Goal: Information Seeking & Learning: Learn about a topic

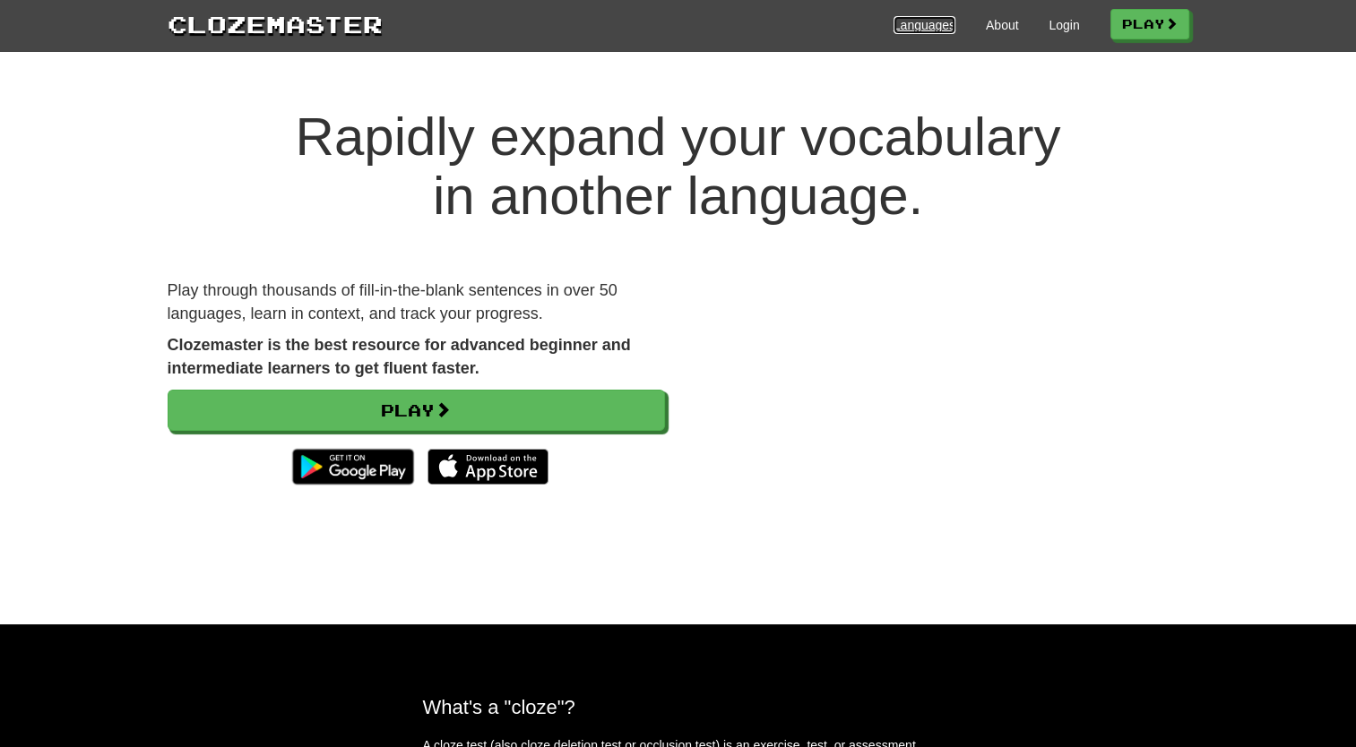
click at [894, 32] on link "Languages" at bounding box center [925, 25] width 62 height 18
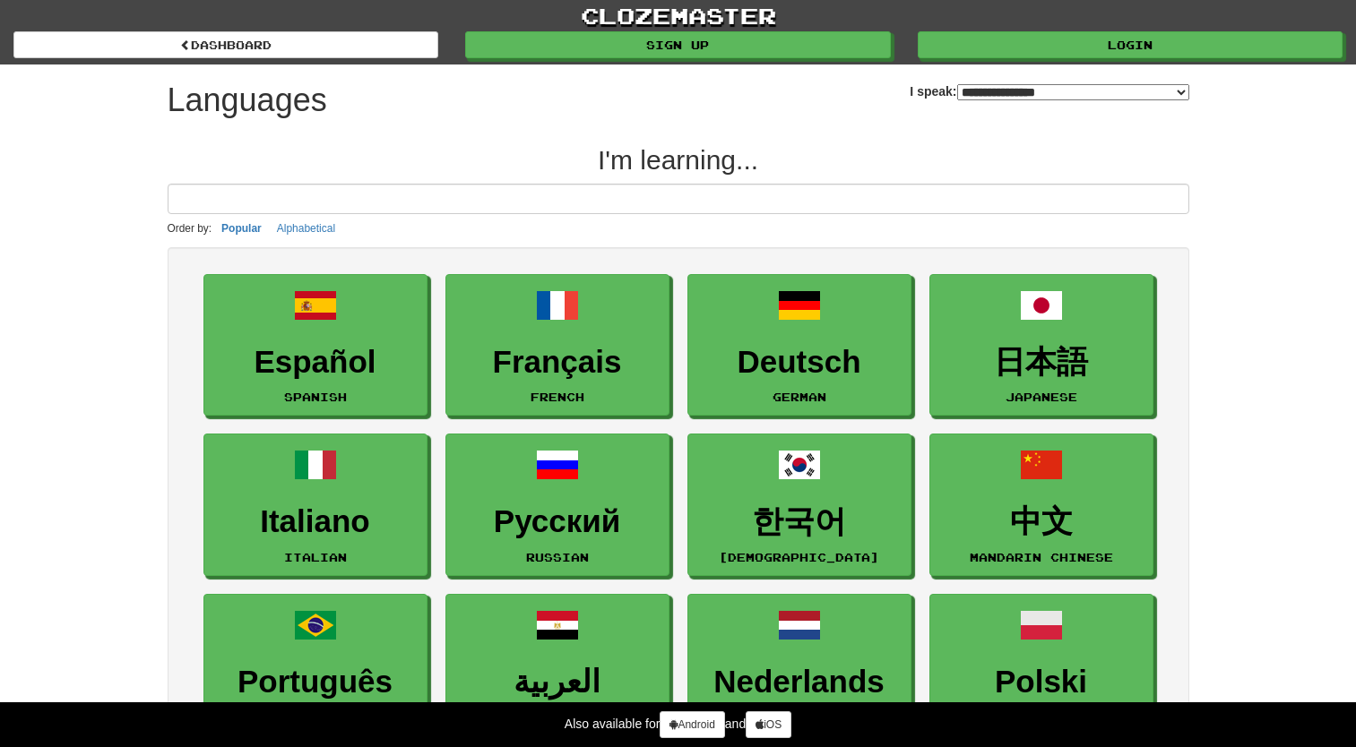
select select "*******"
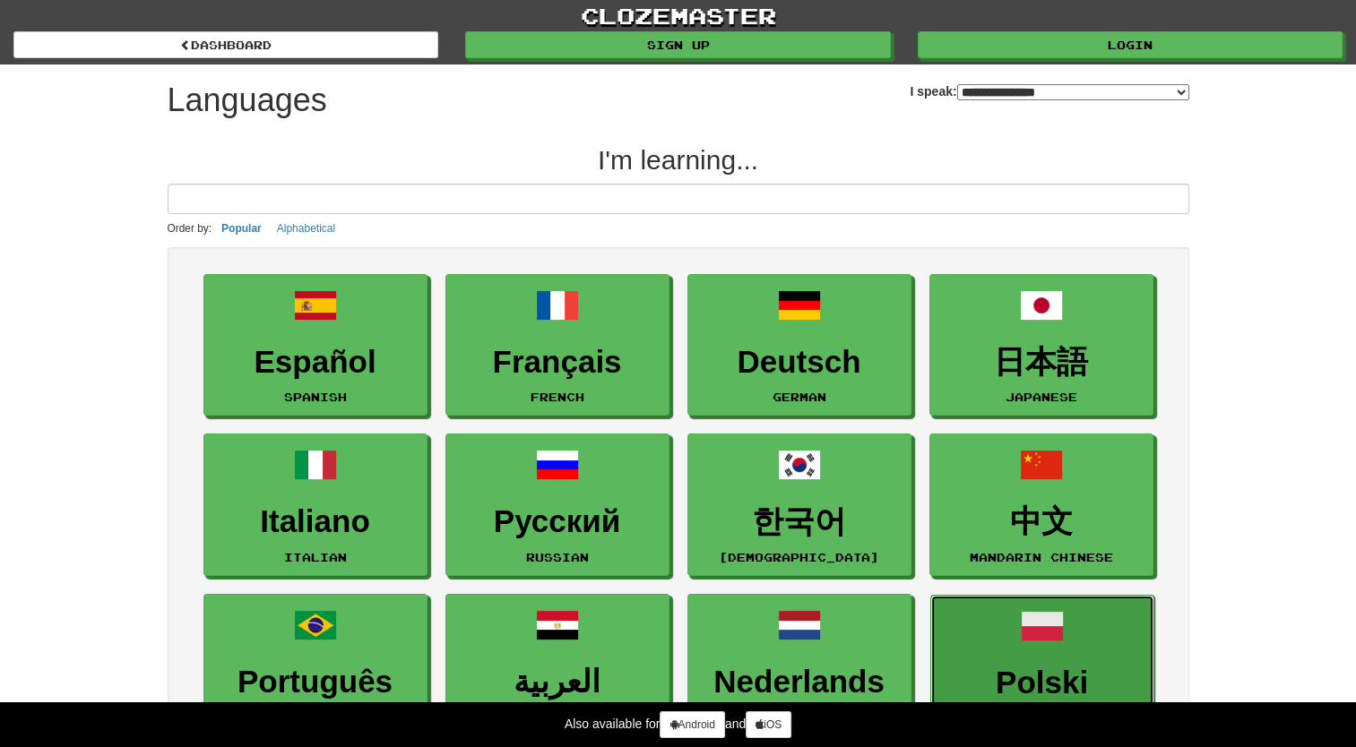
click at [1015, 631] on link "Polski Polish" at bounding box center [1042, 666] width 224 height 143
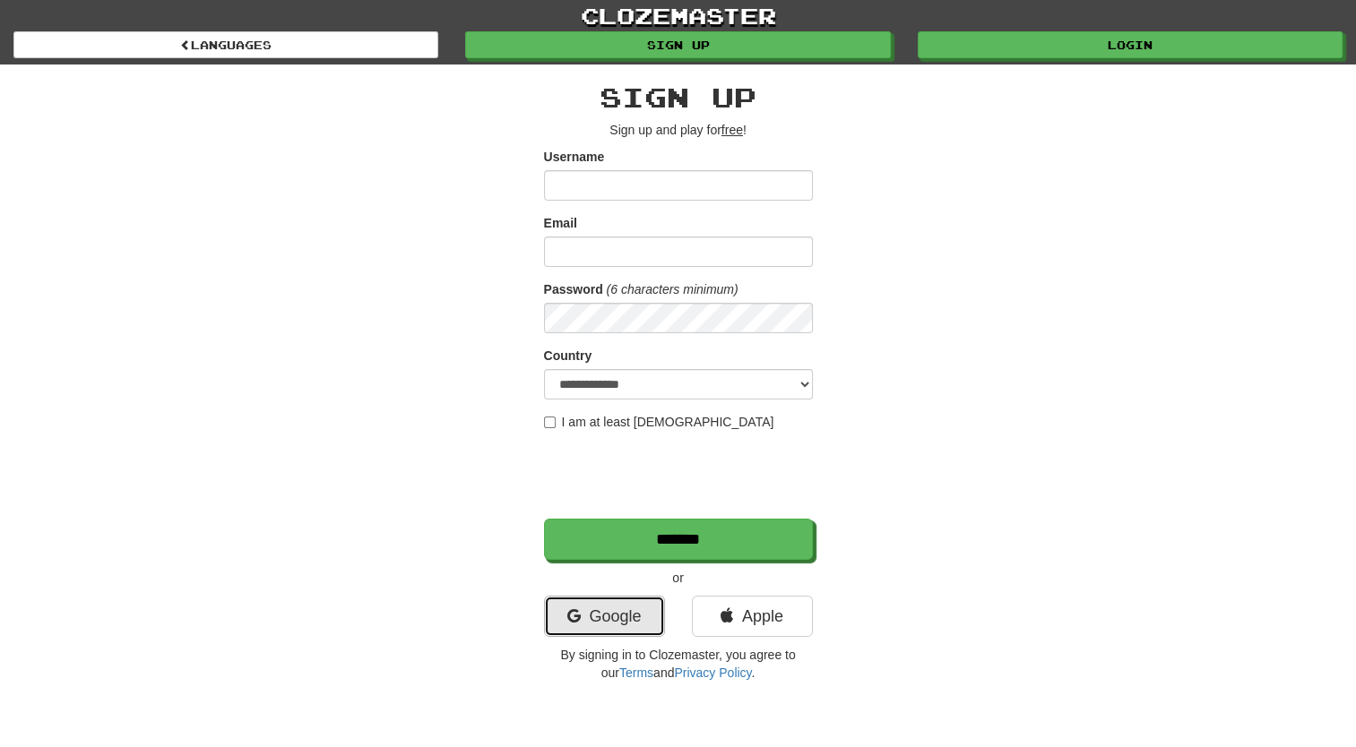
click at [628, 621] on link "Google" at bounding box center [604, 616] width 121 height 41
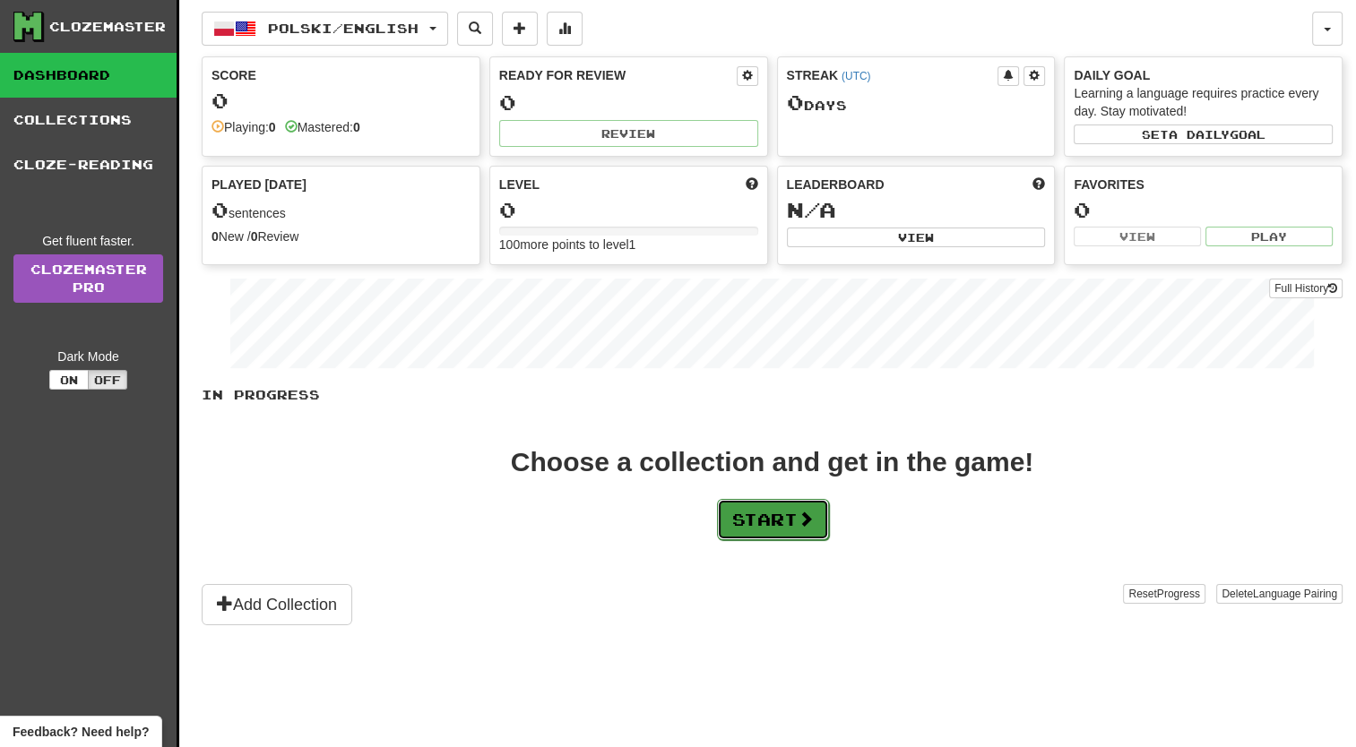
click at [764, 535] on button "Start" at bounding box center [773, 519] width 112 height 41
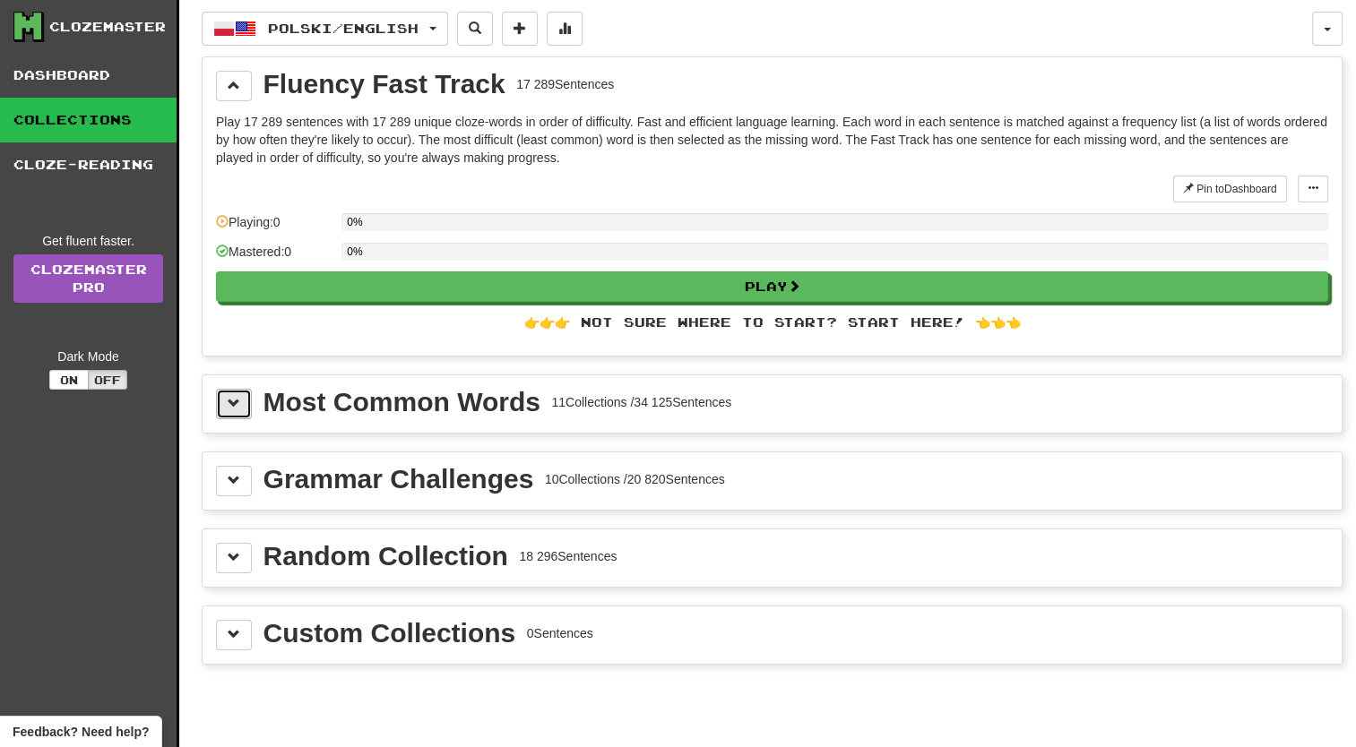
click at [229, 405] on span at bounding box center [234, 403] width 13 height 13
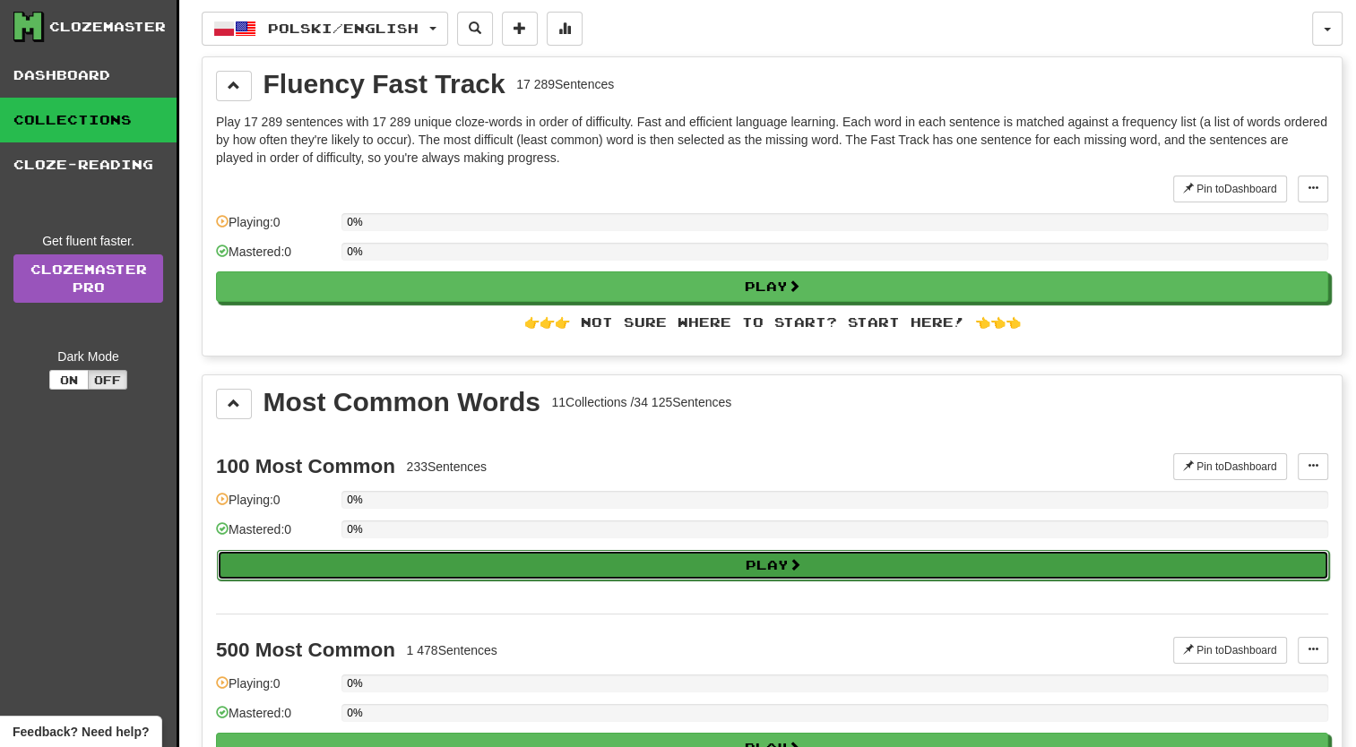
click at [735, 565] on button "Play" at bounding box center [773, 565] width 1112 height 30
select select "**"
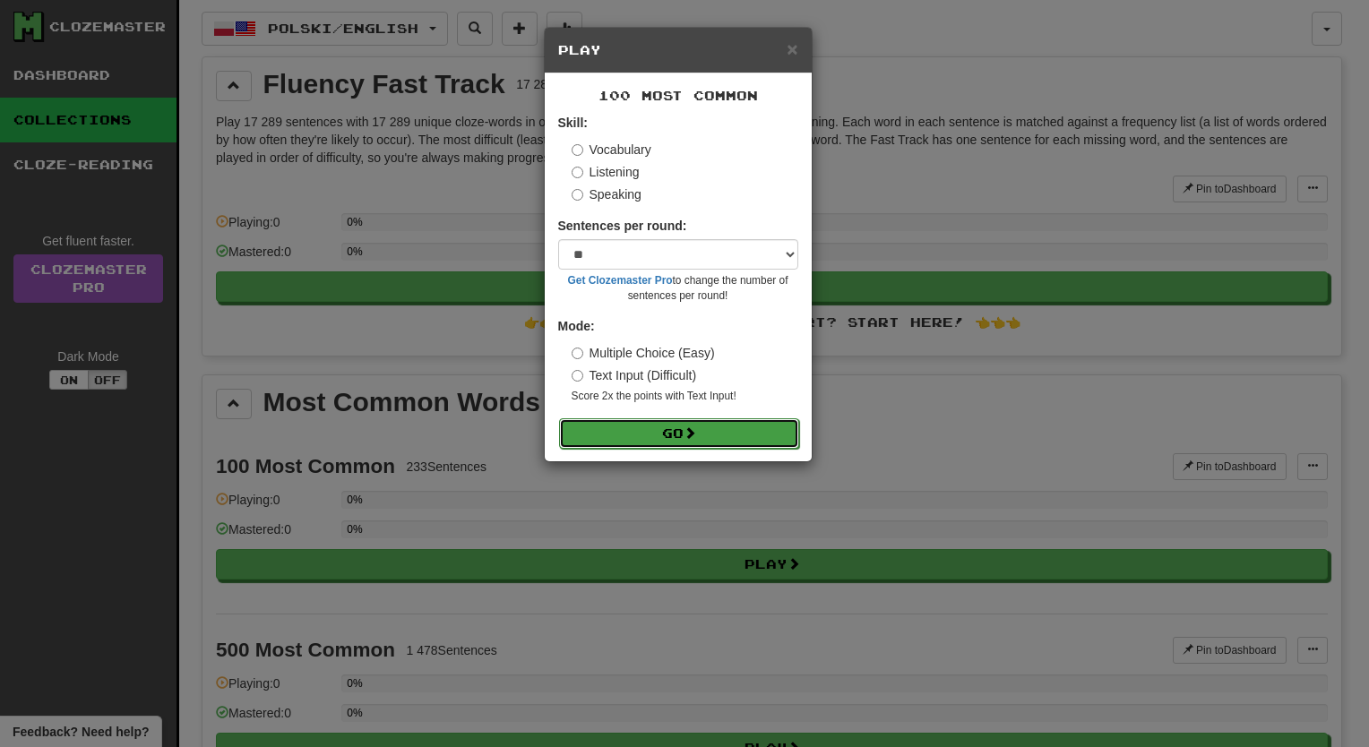
click at [676, 436] on button "Go" at bounding box center [679, 434] width 240 height 30
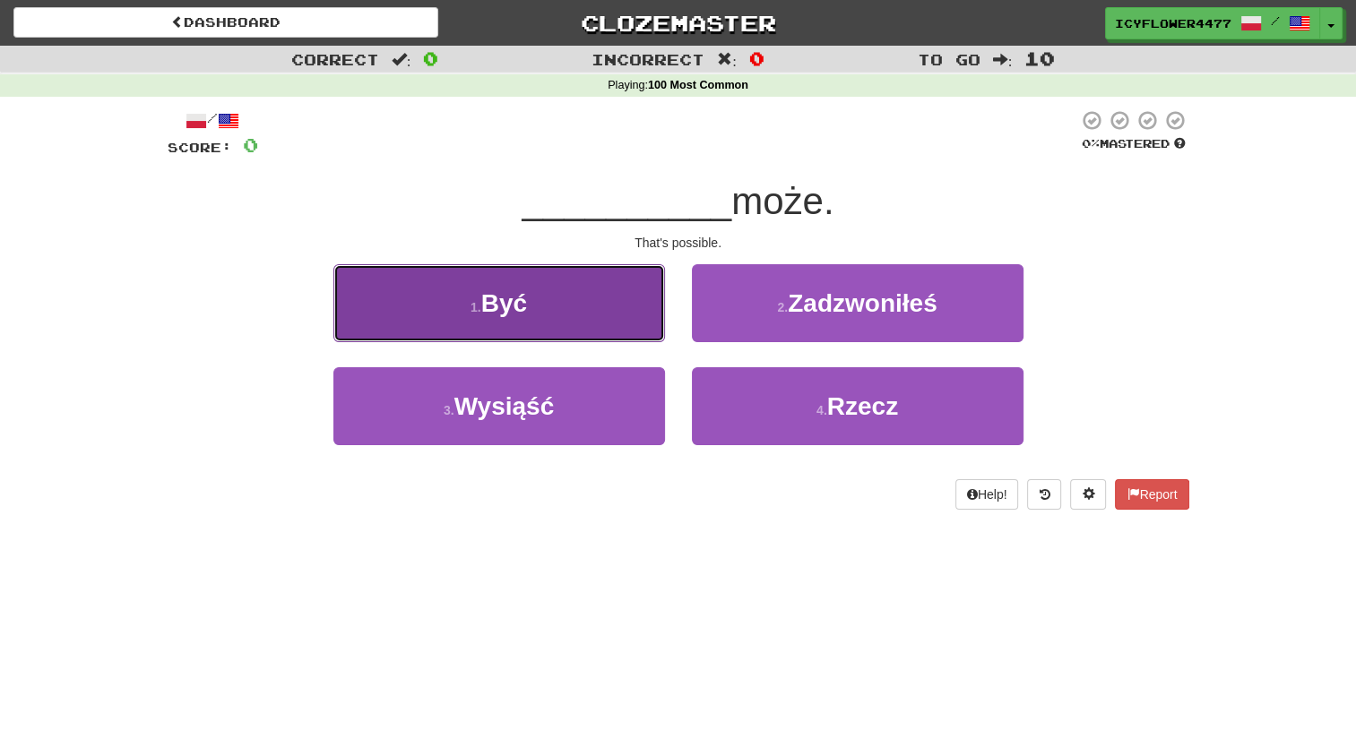
click at [568, 319] on button "1 . Być" at bounding box center [499, 303] width 332 height 78
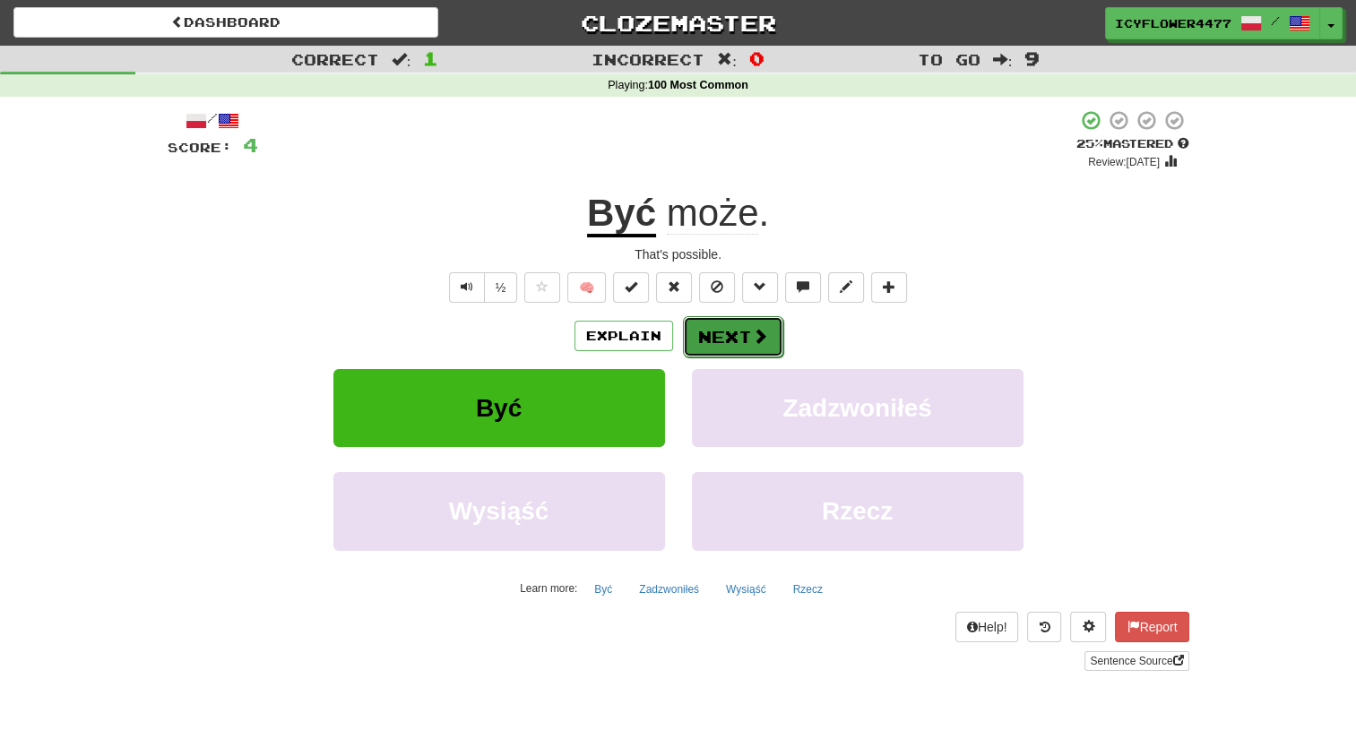
click at [731, 319] on button "Next" at bounding box center [733, 336] width 100 height 41
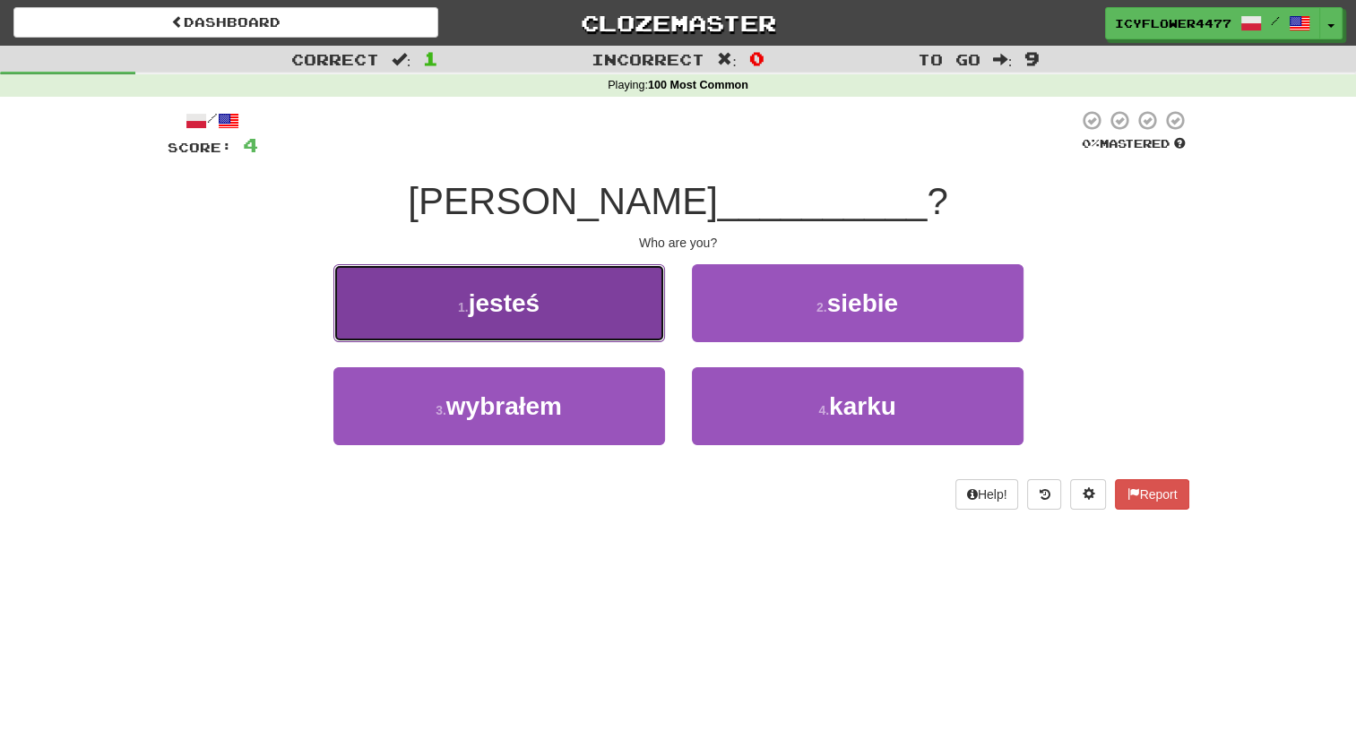
click at [589, 268] on button "1 . jesteś" at bounding box center [499, 303] width 332 height 78
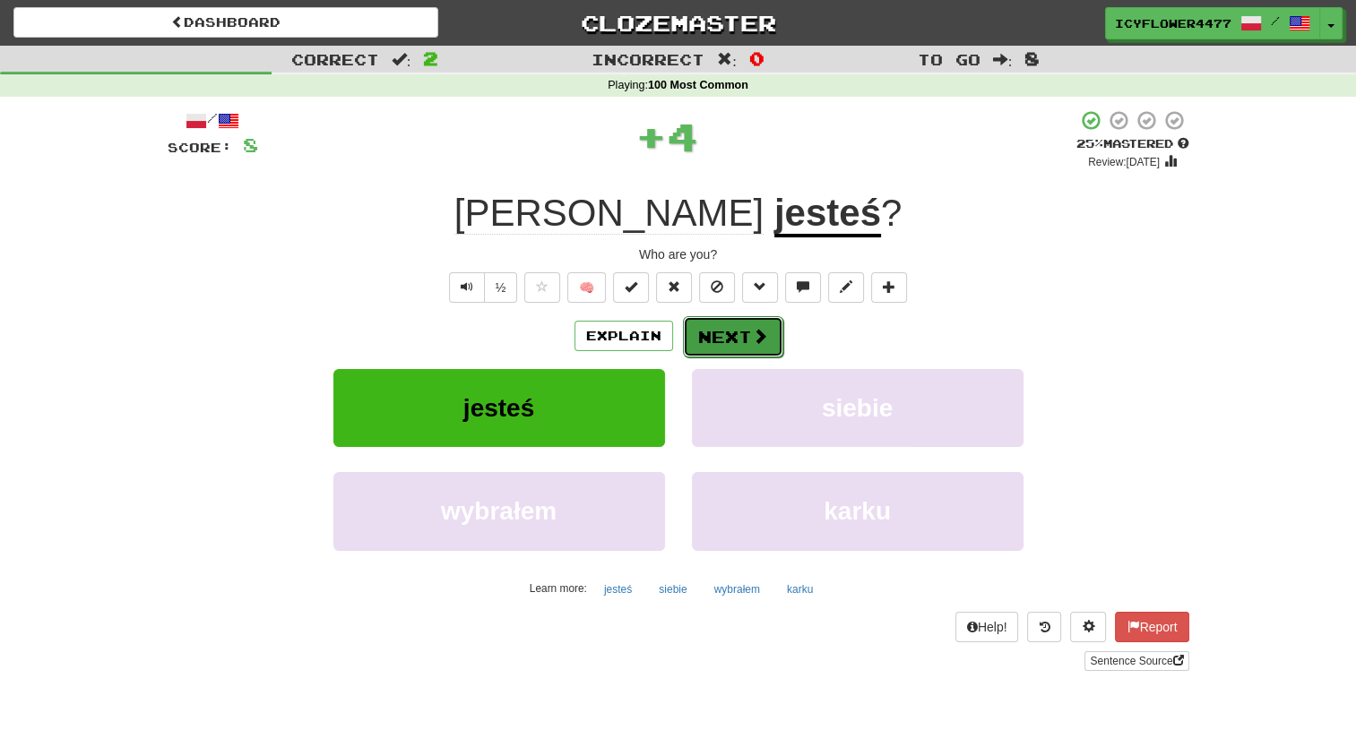
click at [747, 355] on button "Next" at bounding box center [733, 336] width 100 height 41
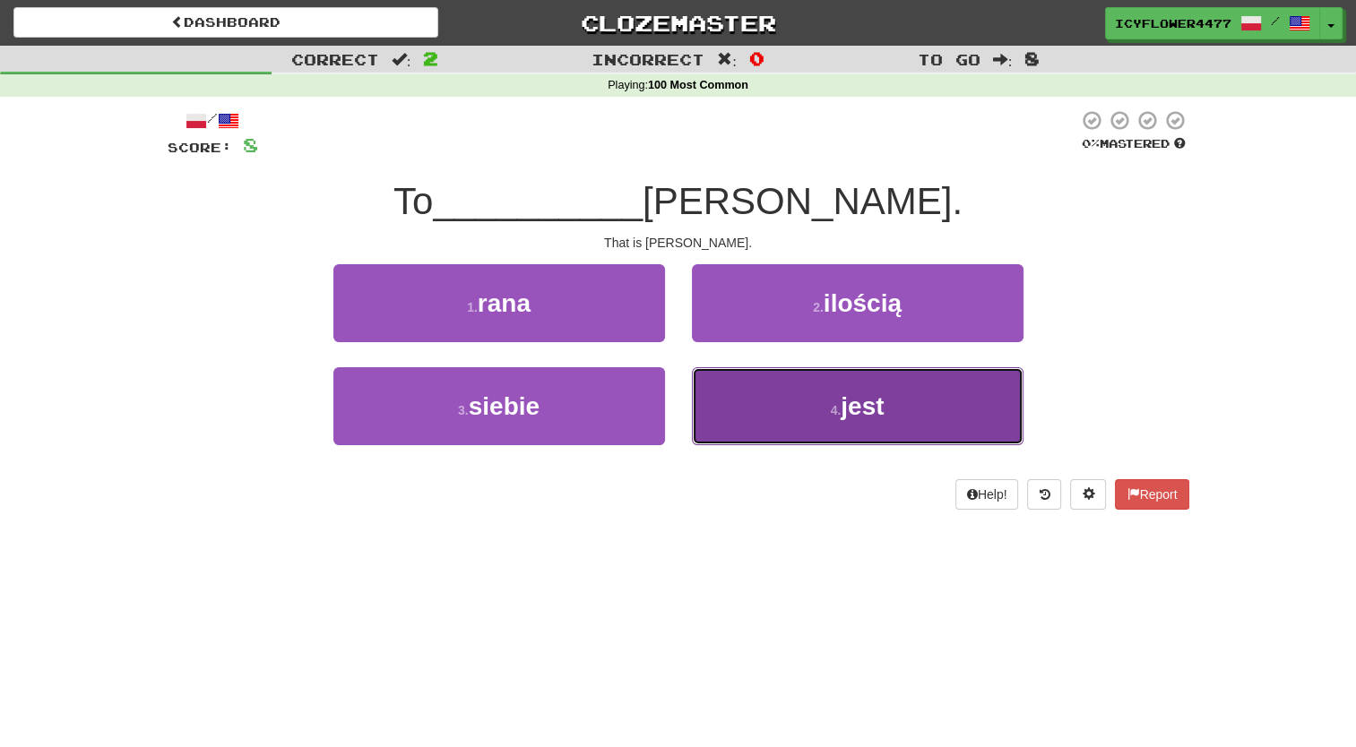
click at [860, 405] on span "jest" at bounding box center [862, 407] width 43 height 28
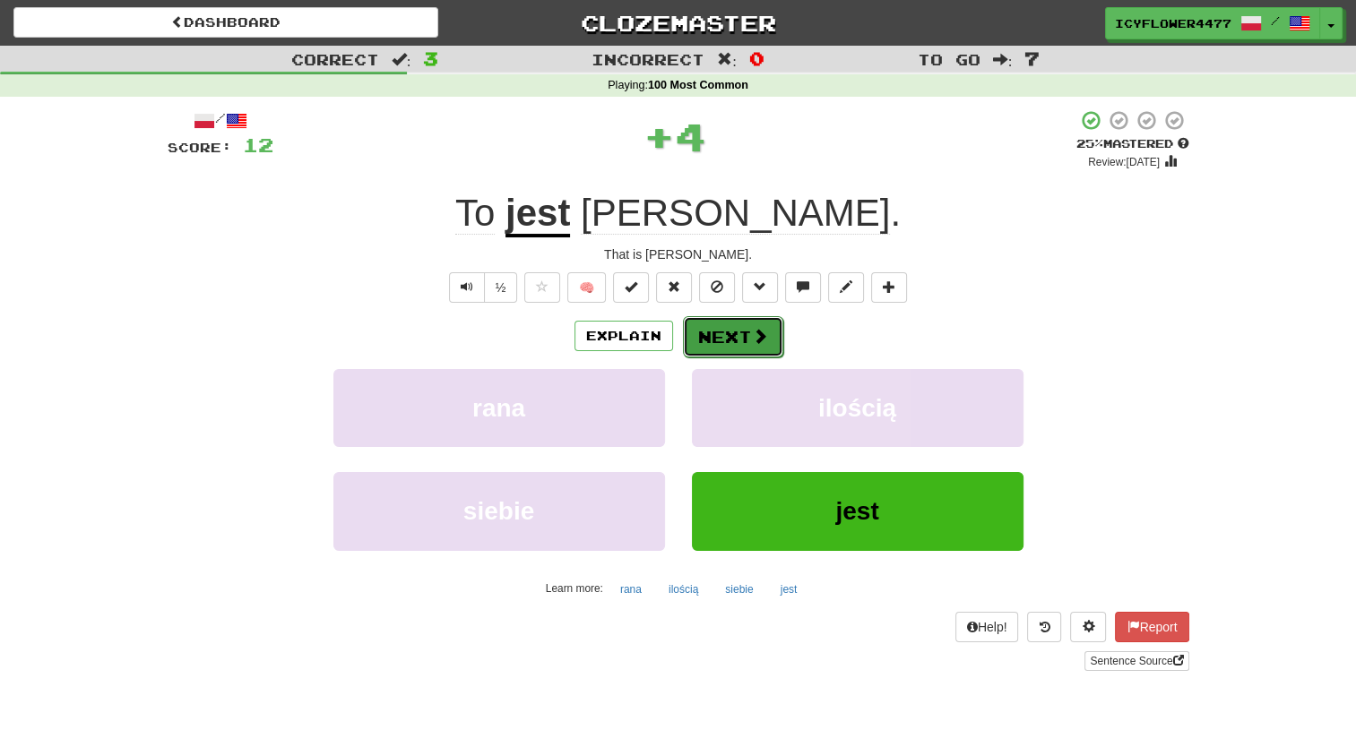
click at [739, 322] on button "Next" at bounding box center [733, 336] width 100 height 41
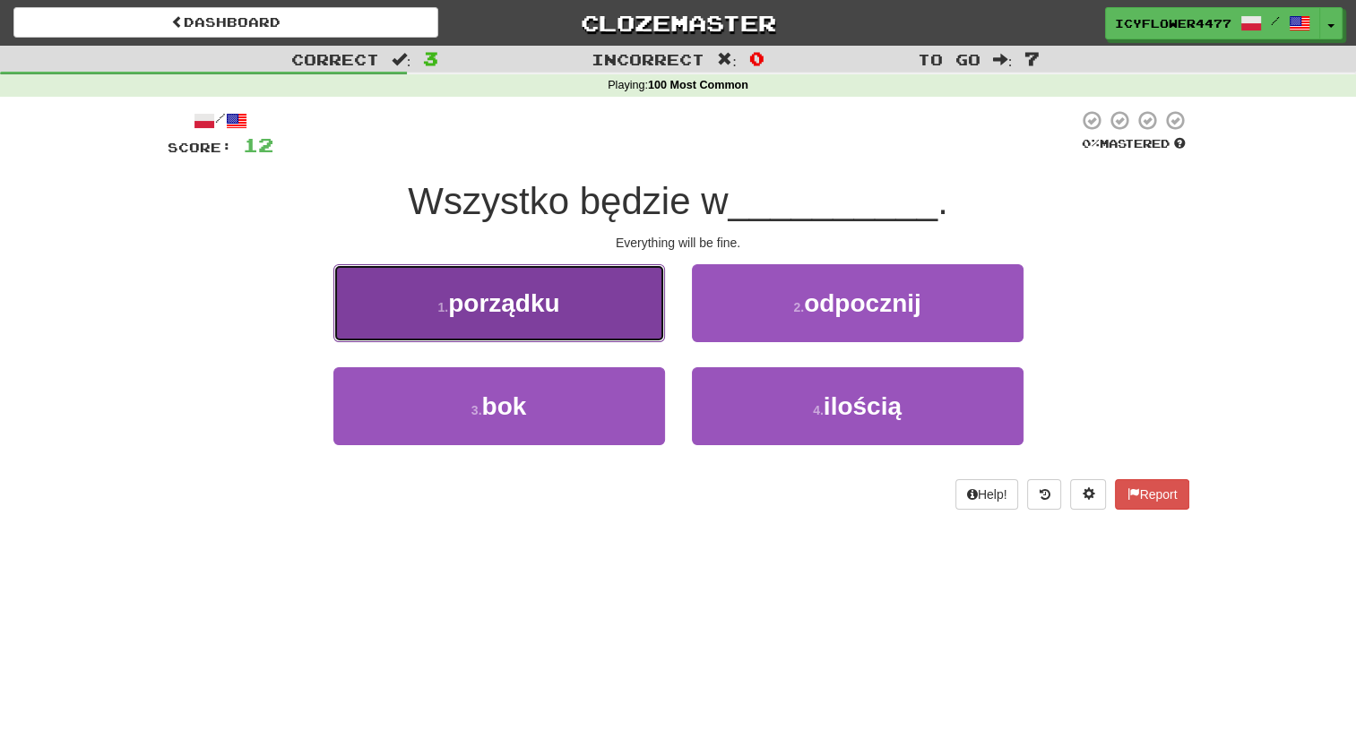
click at [437, 307] on small "1 ." at bounding box center [442, 307] width 11 height 14
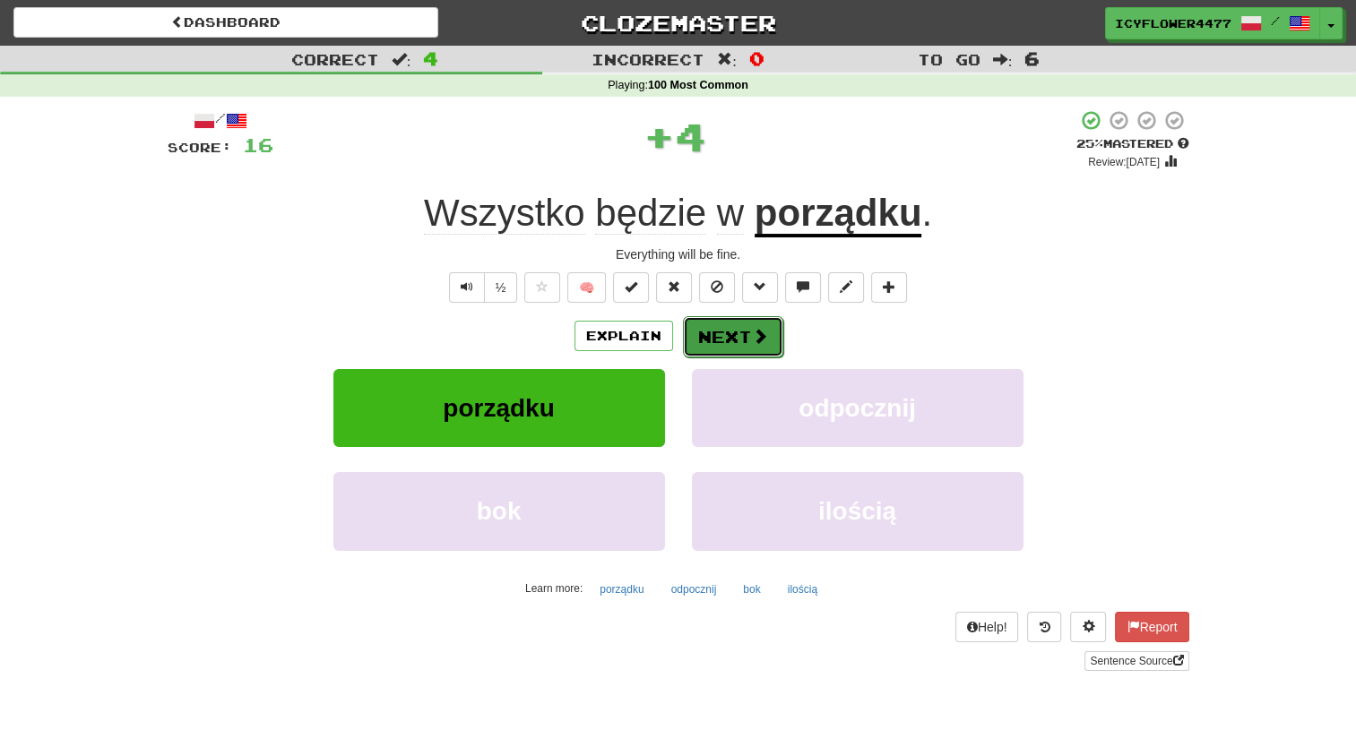
click at [756, 323] on button "Next" at bounding box center [733, 336] width 100 height 41
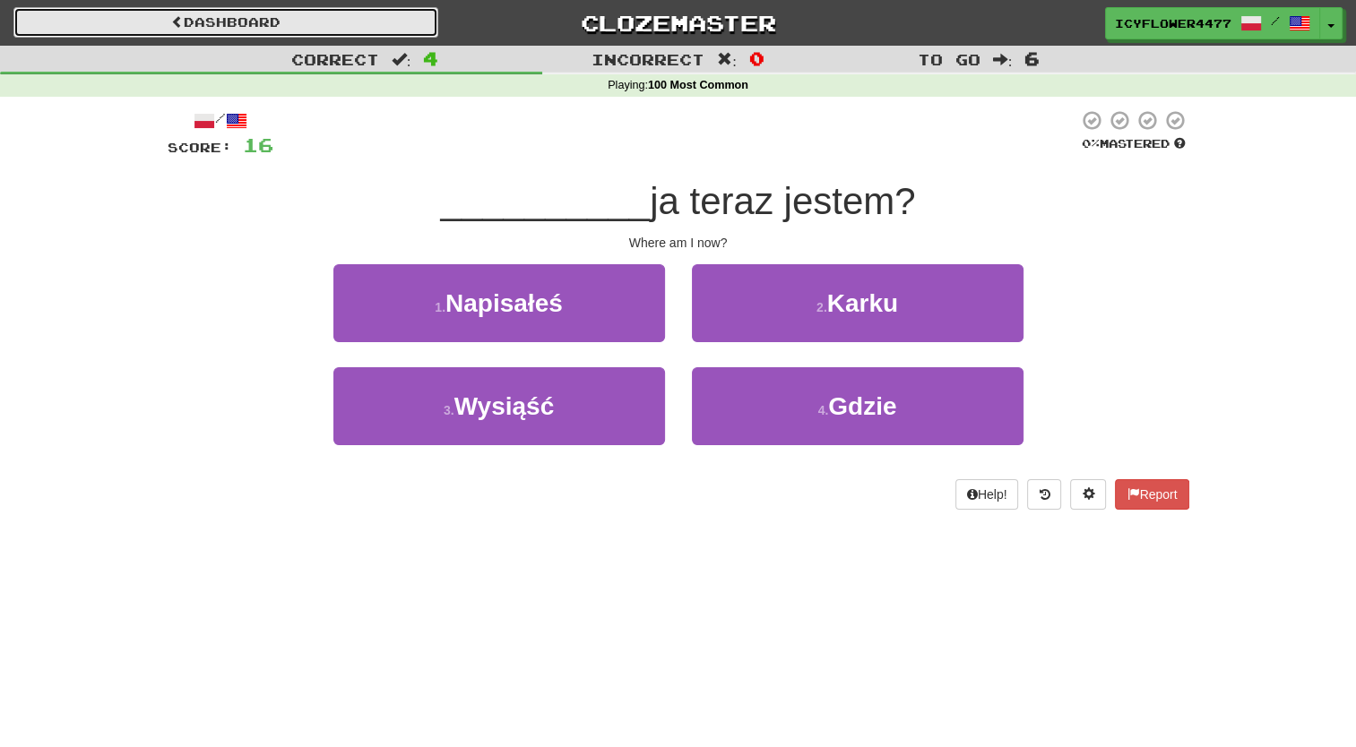
click at [126, 13] on link "Dashboard" at bounding box center [225, 22] width 425 height 30
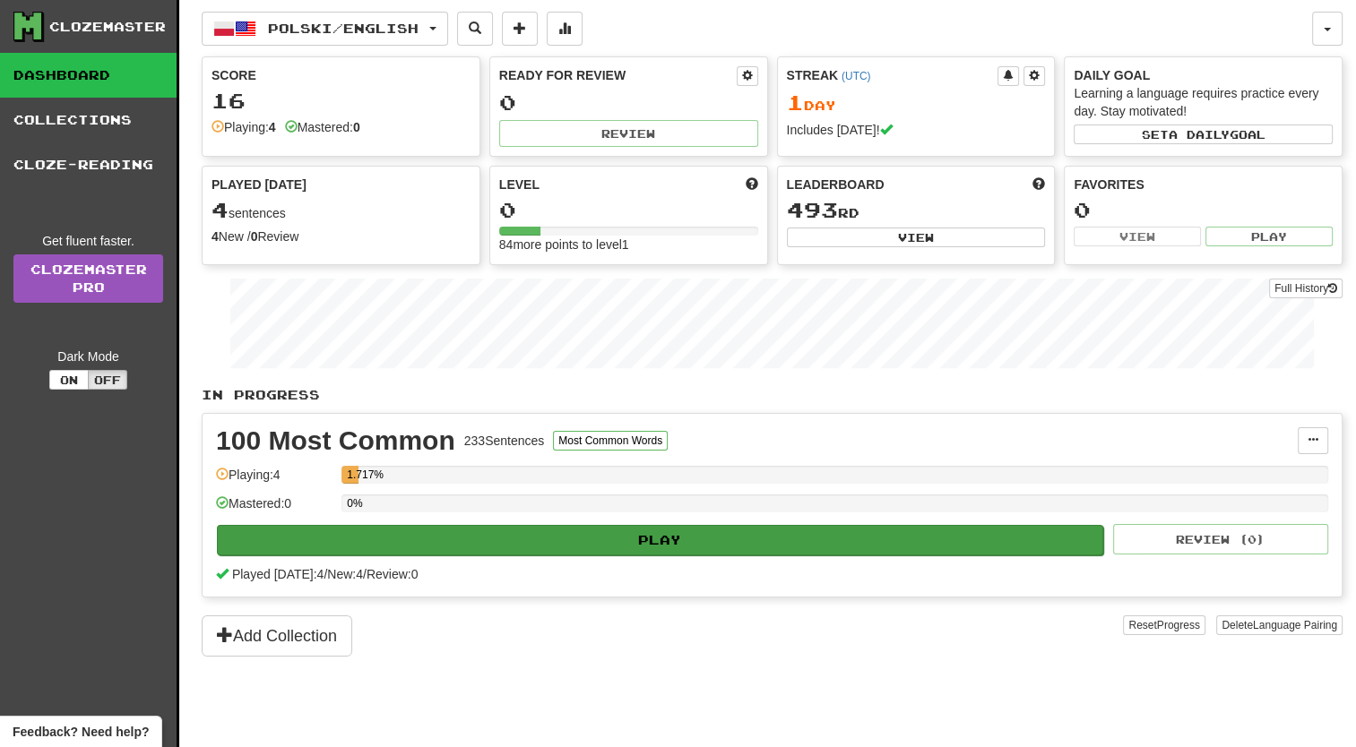
scroll to position [416, 0]
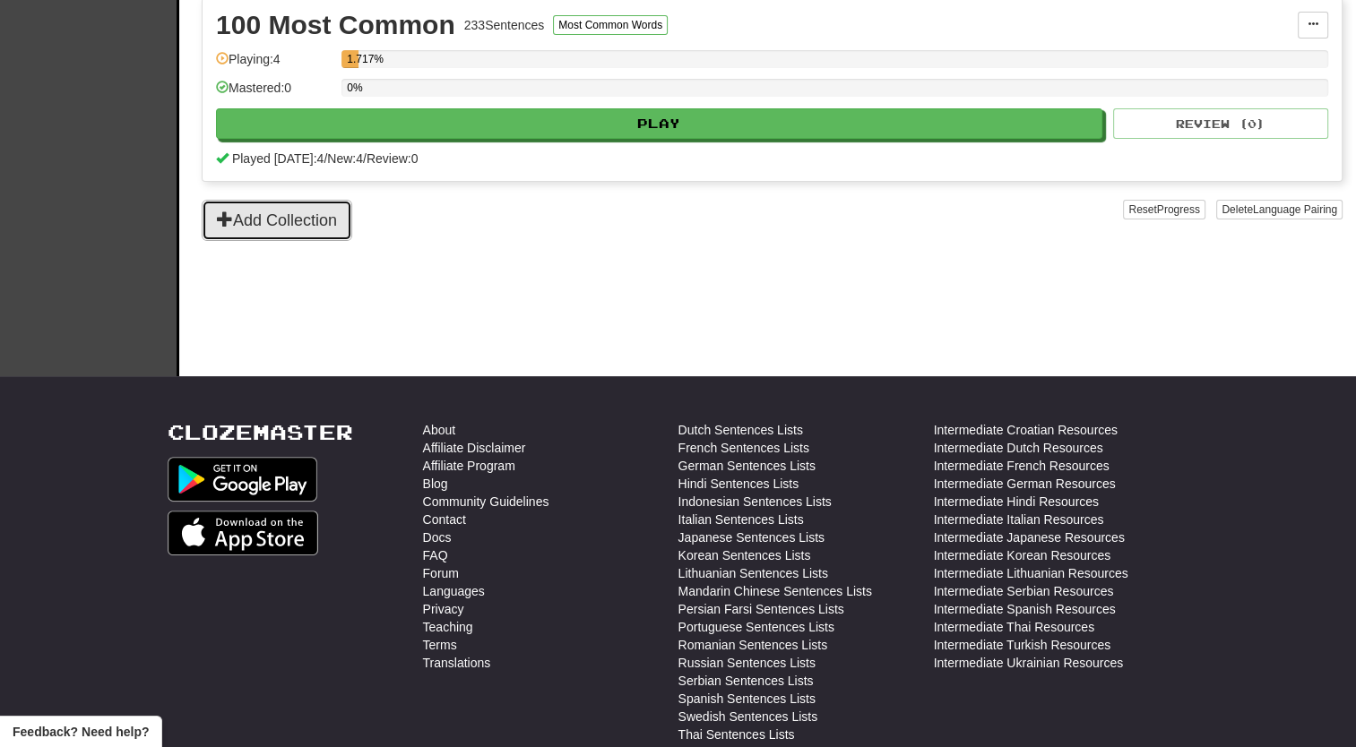
click at [330, 213] on button "Add Collection" at bounding box center [277, 220] width 151 height 41
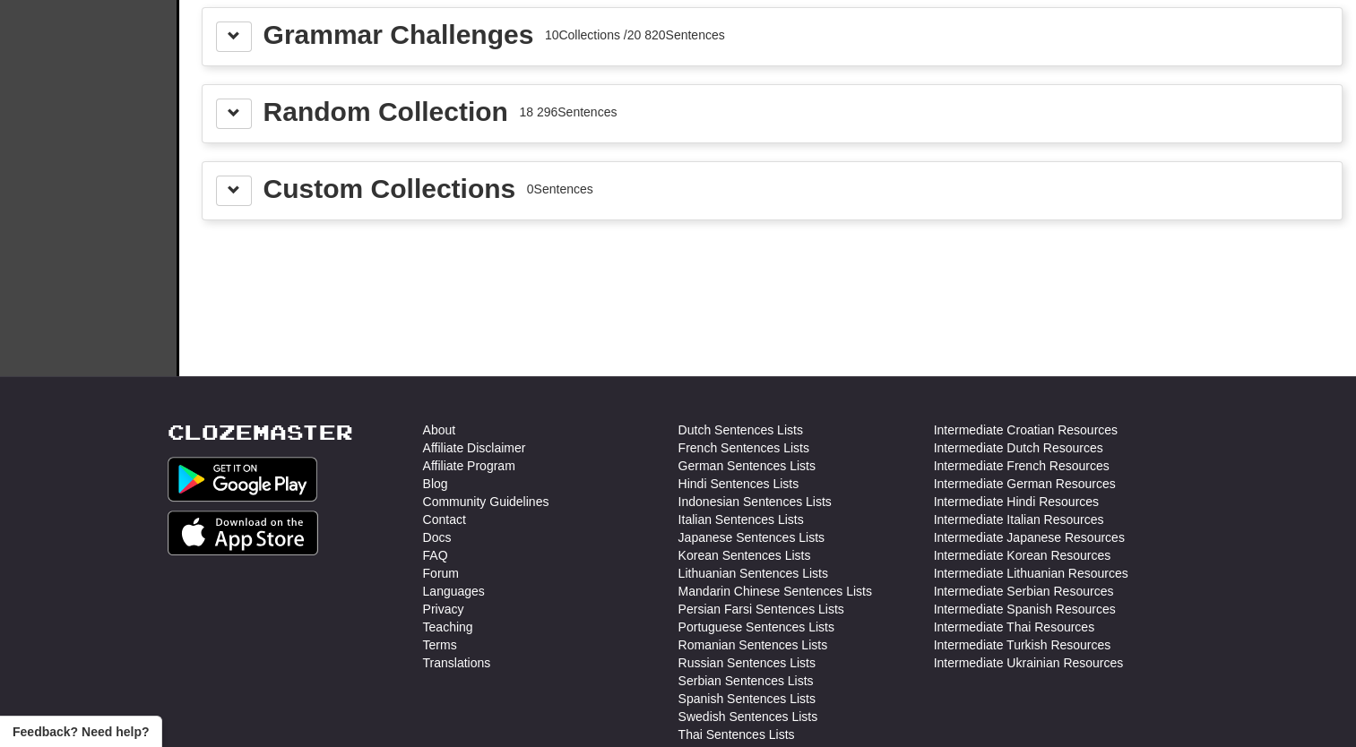
scroll to position [0, 0]
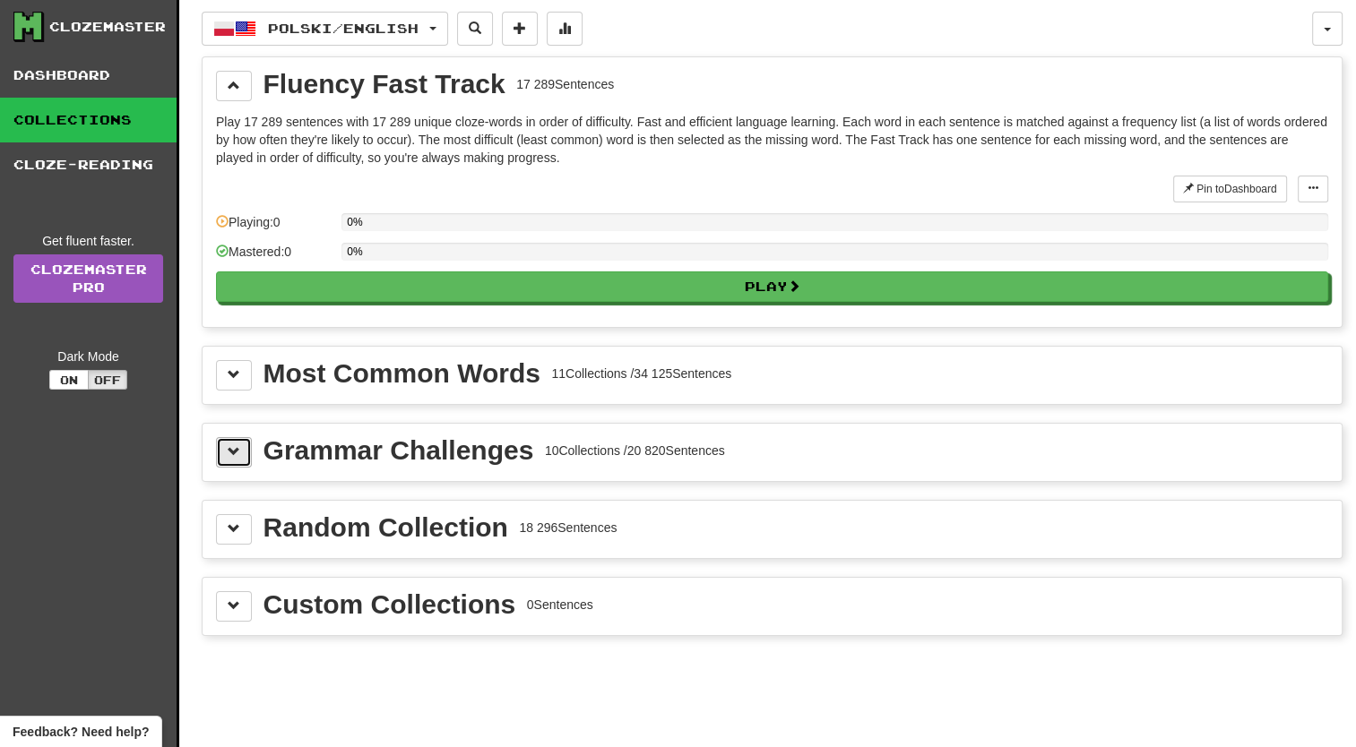
click at [228, 453] on span at bounding box center [234, 451] width 13 height 13
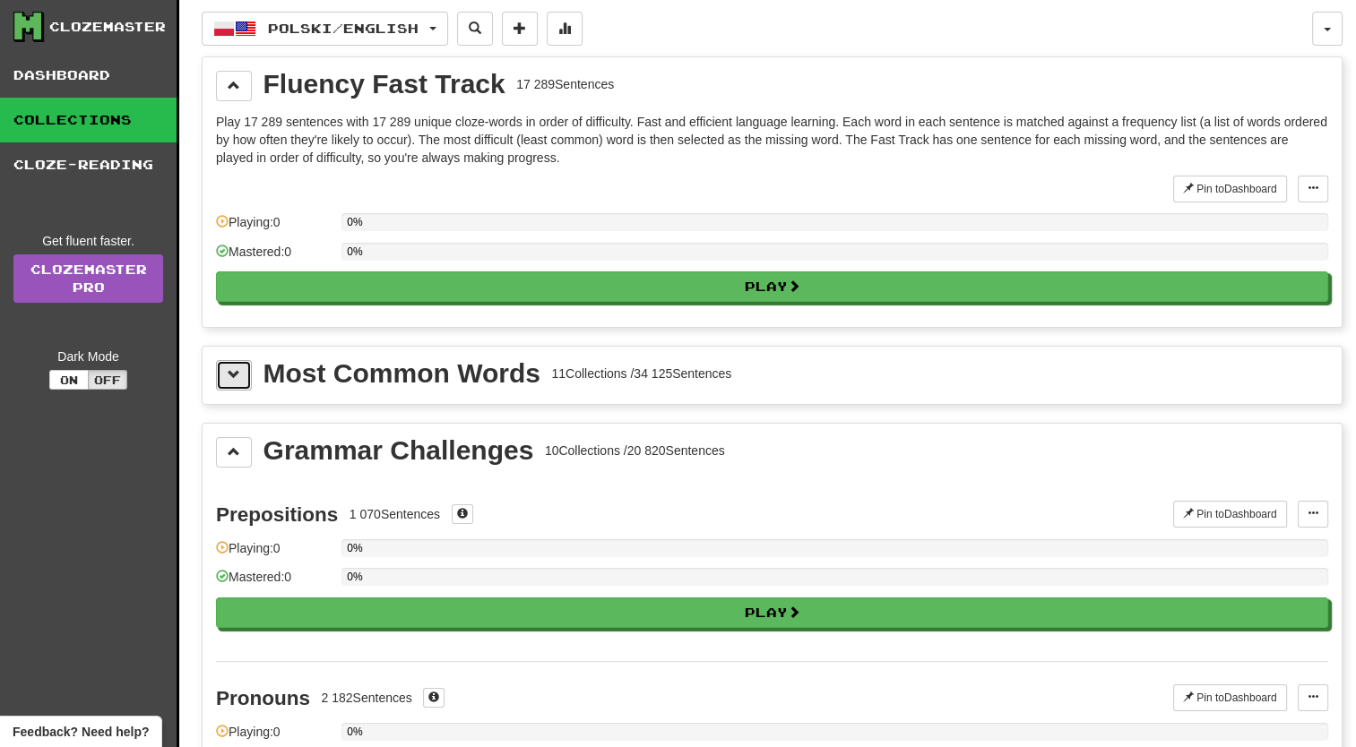
click at [226, 367] on button at bounding box center [234, 375] width 36 height 30
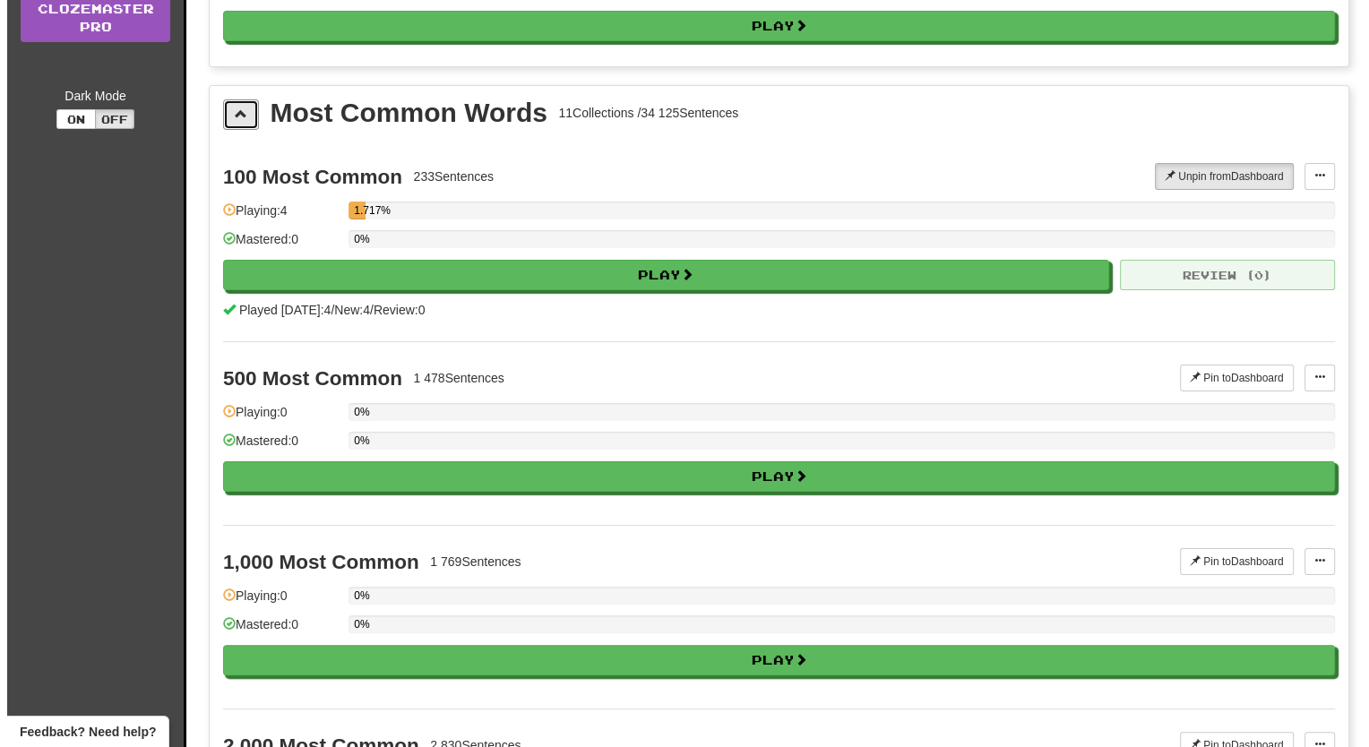
scroll to position [287, 0]
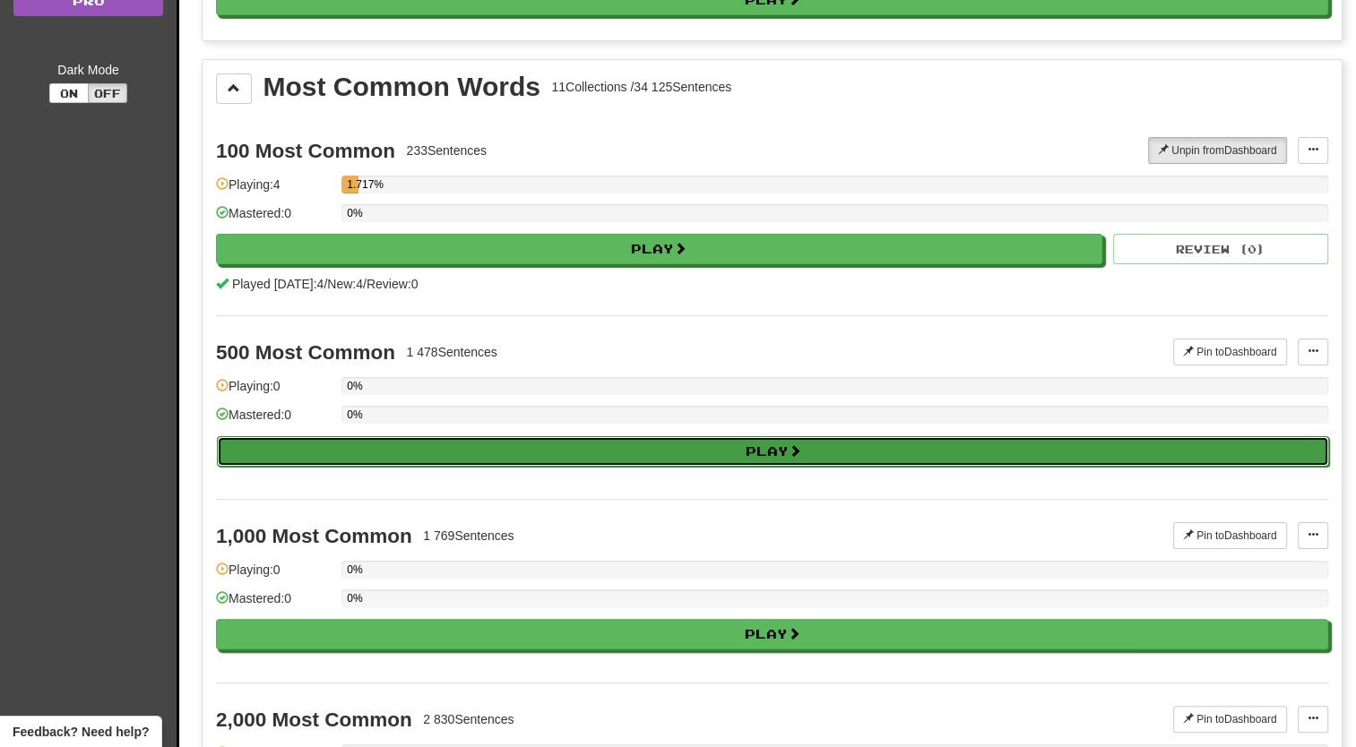
click at [755, 458] on button "Play" at bounding box center [773, 451] width 1112 height 30
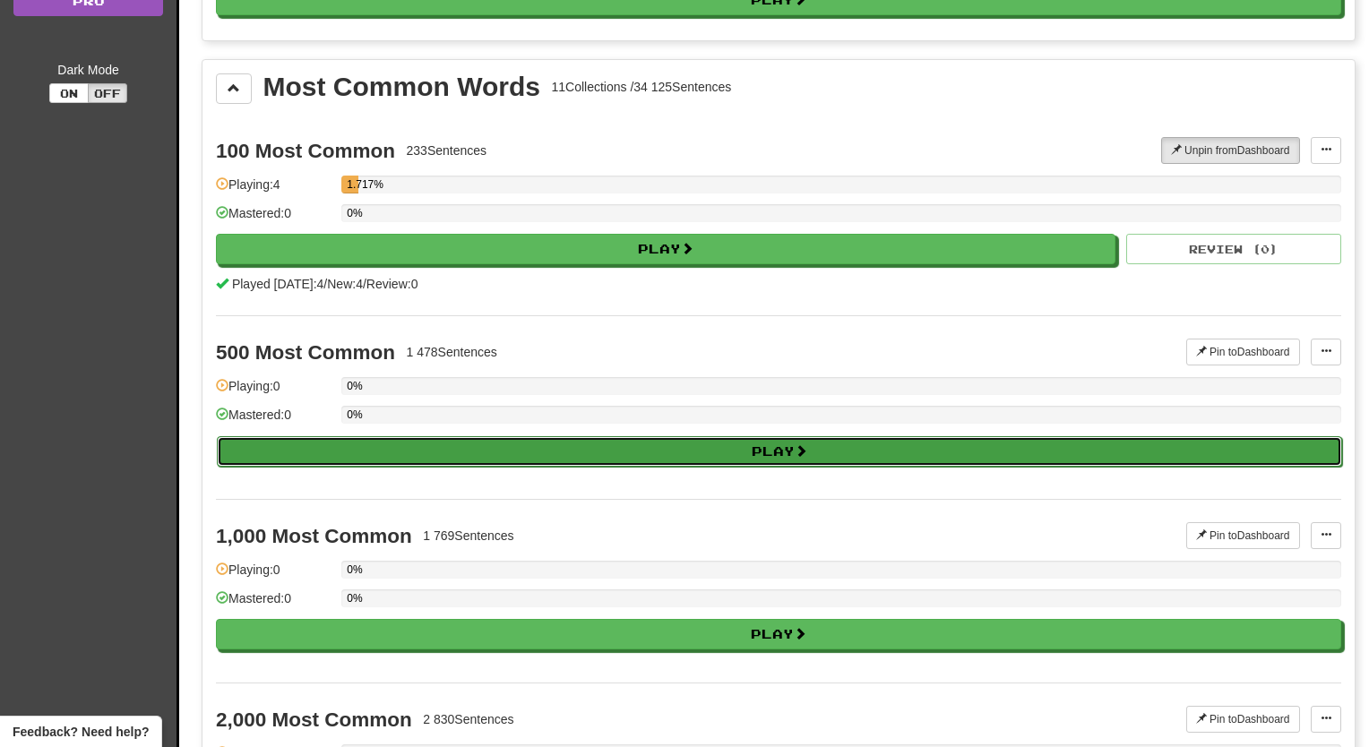
select select "**"
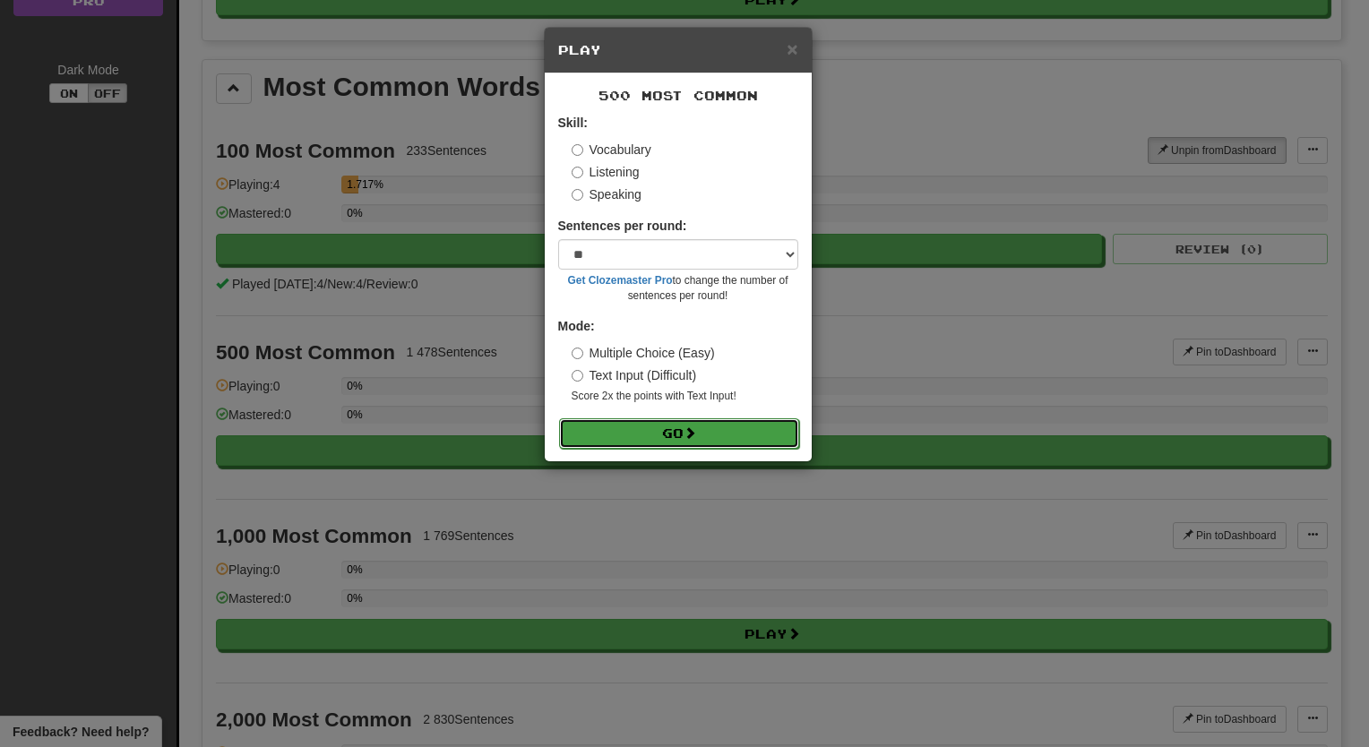
click at [661, 431] on button "Go" at bounding box center [679, 434] width 240 height 30
